Goal: Task Accomplishment & Management: Use online tool/utility

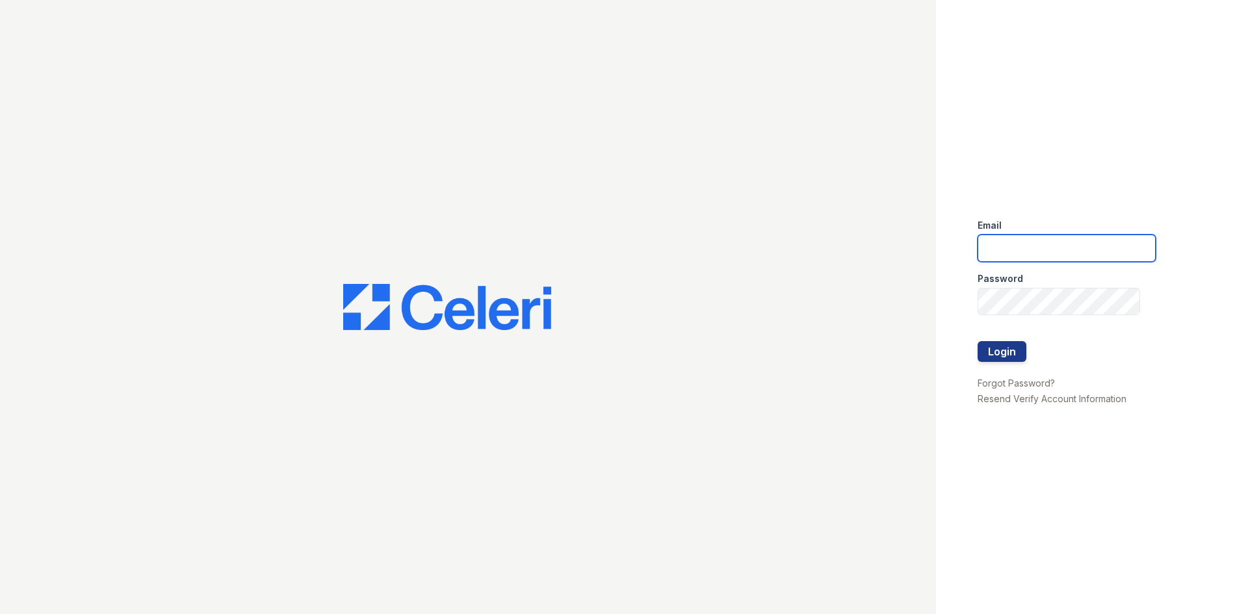
click at [1093, 251] on input "email" at bounding box center [1067, 248] width 178 height 27
type input "[EMAIL_ADDRESS][DOMAIN_NAME]"
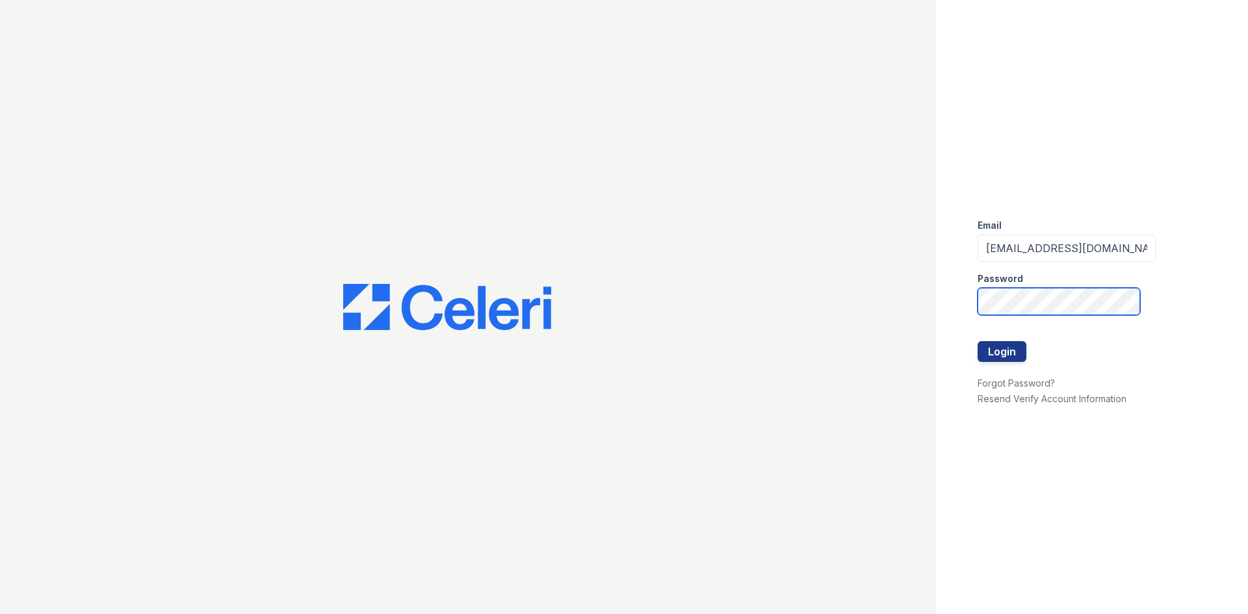
click at [978, 341] on button "Login" at bounding box center [1002, 351] width 49 height 21
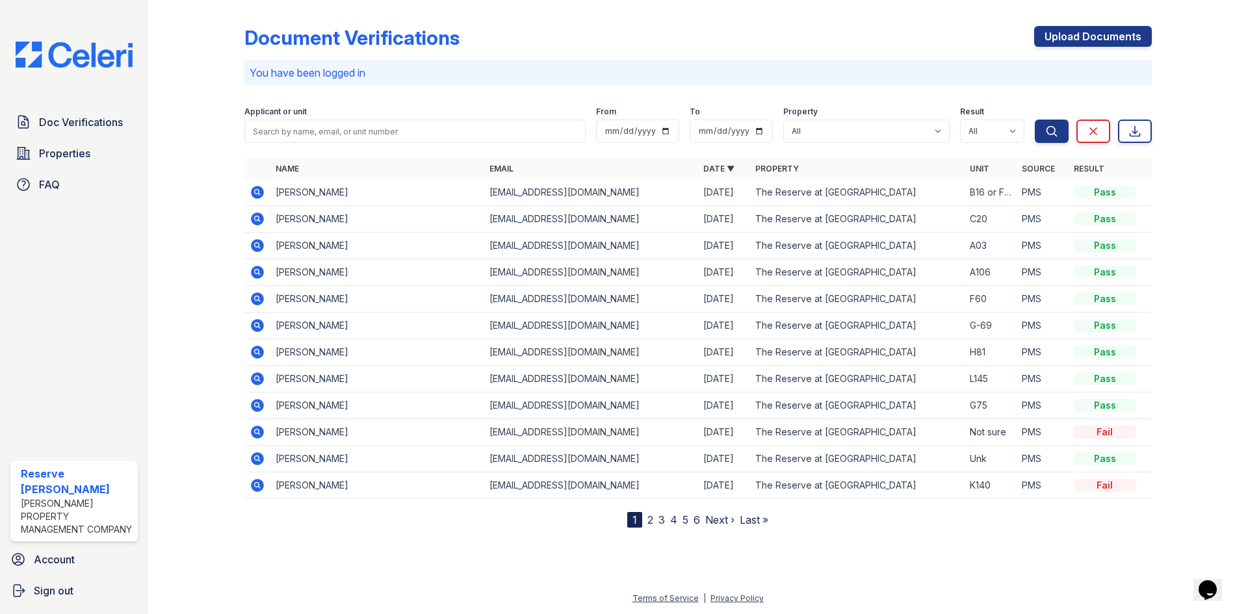
click at [1218, 590] on icon "Opens Chat This icon Opens the chat window." at bounding box center [1207, 590] width 21 height 21
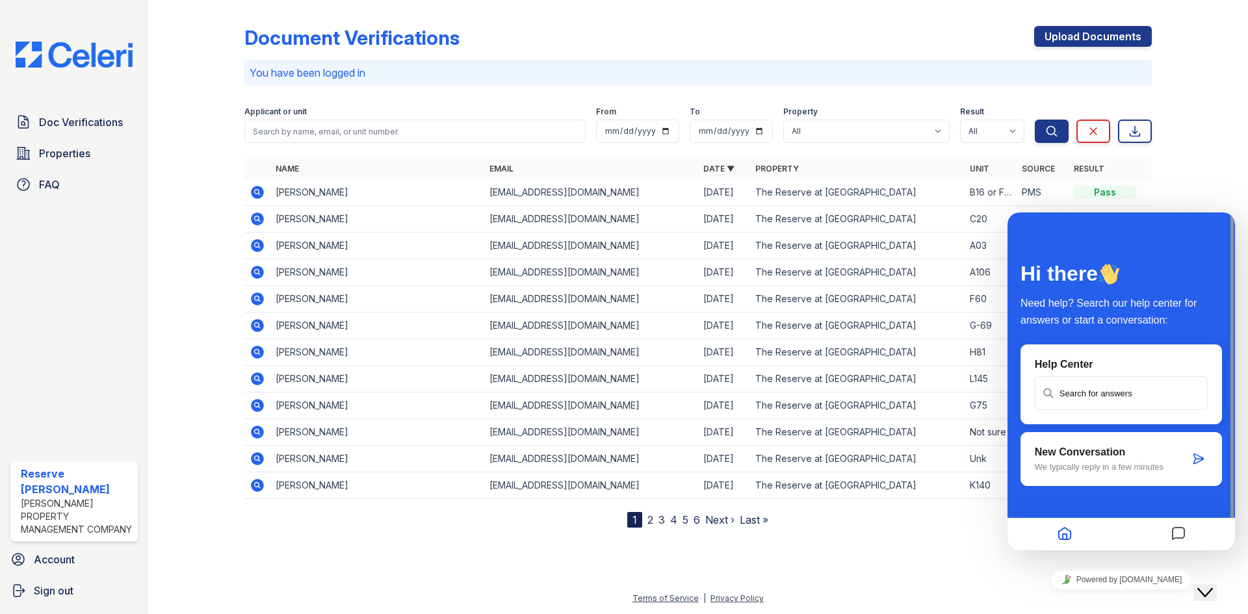
click at [1213, 588] on icon "Chat widget" at bounding box center [1205, 592] width 16 height 9
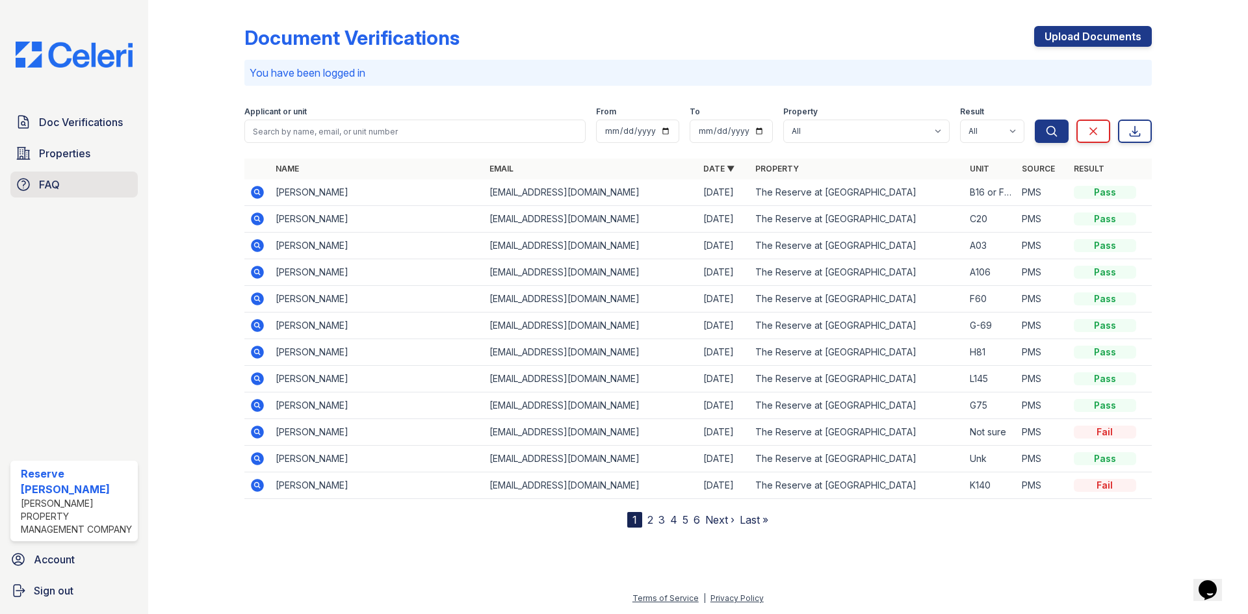
click at [70, 179] on link "FAQ" at bounding box center [73, 185] width 127 height 26
click at [68, 151] on span "Properties" at bounding box center [64, 154] width 51 height 16
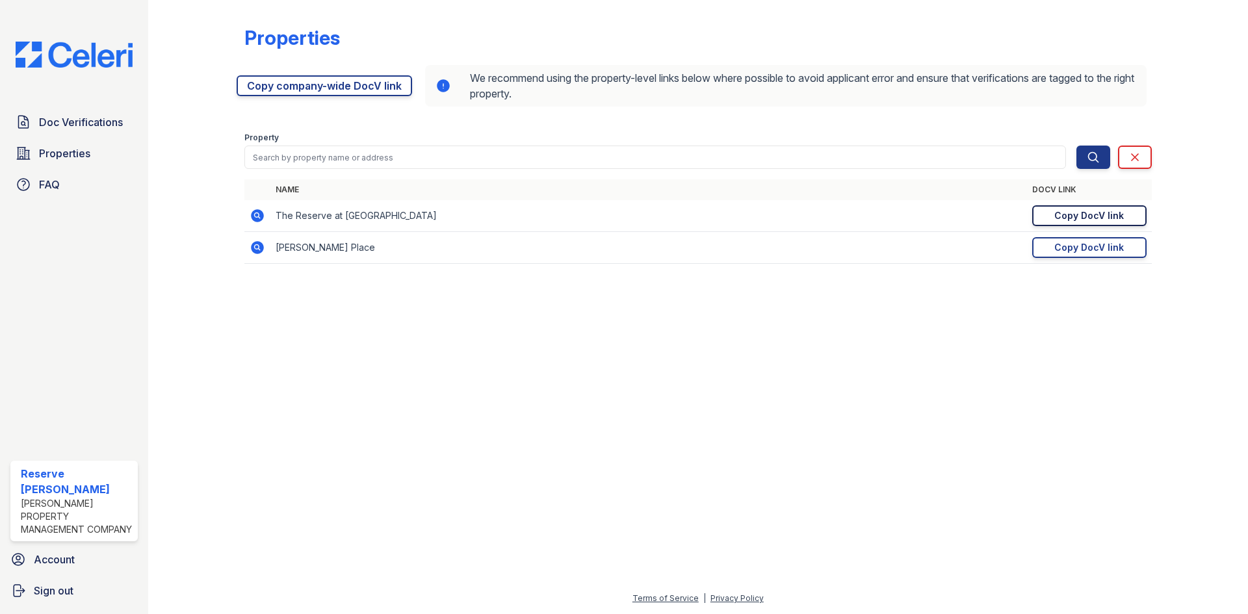
click at [1086, 217] on div "Copy DocV link" at bounding box center [1089, 215] width 70 height 13
